Goal: Complete application form

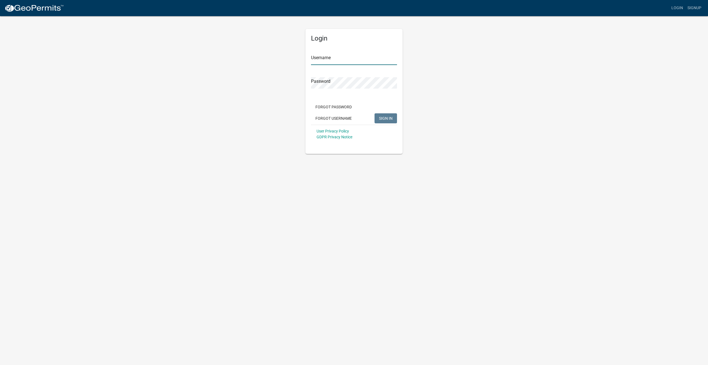
type input "[EMAIL_ADDRESS][DOMAIN_NAME]"
click at [391, 118] on span "SIGN IN" at bounding box center [386, 118] width 14 height 4
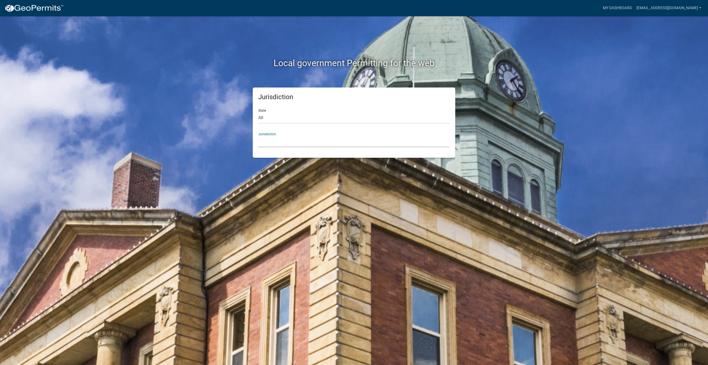
click at [290, 139] on select "[GEOGRAPHIC_DATA], [US_STATE] [GEOGRAPHIC_DATA], [US_STATE][PERSON_NAME][GEOGRA…" at bounding box center [353, 141] width 191 height 11
click at [274, 117] on select "All [US_STATE] [US_STATE] [US_STATE] [US_STATE] [US_STATE] [US_STATE] [US_STATE…" at bounding box center [353, 117] width 191 height 11
select select "[US_STATE]"
click at [258, 112] on select "All [US_STATE] [US_STATE] [US_STATE] [US_STATE] [US_STATE] [US_STATE] [US_STATE…" at bounding box center [353, 117] width 191 height 11
click at [274, 142] on select "[GEOGRAPHIC_DATA], [US_STATE] [GEOGRAPHIC_DATA], [US_STATE] [GEOGRAPHIC_DATA], …" at bounding box center [353, 141] width 191 height 11
